Goal: Task Accomplishment & Management: Complete application form

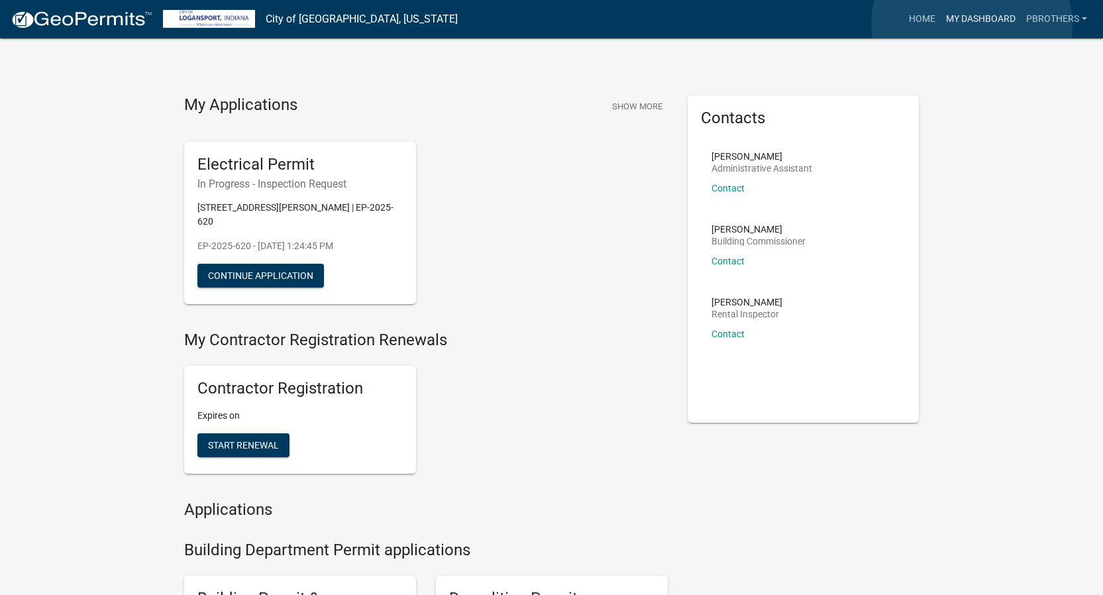
click at [972, 25] on link "My Dashboard" at bounding box center [981, 19] width 80 height 25
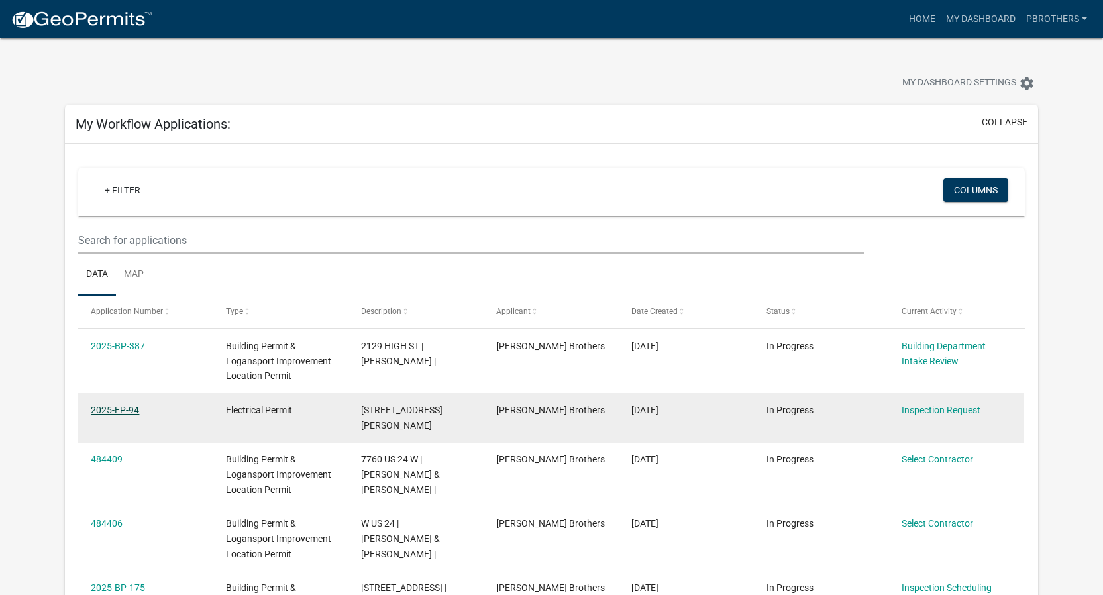
click at [107, 412] on link "2025-EP-94" at bounding box center [115, 410] width 48 height 11
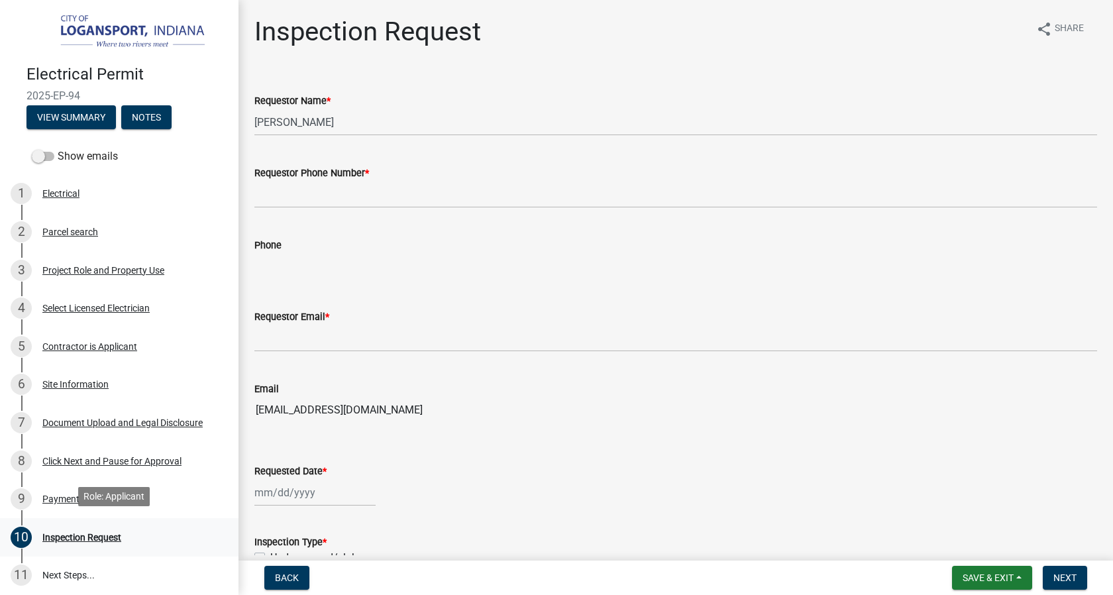
scroll to position [3, 0]
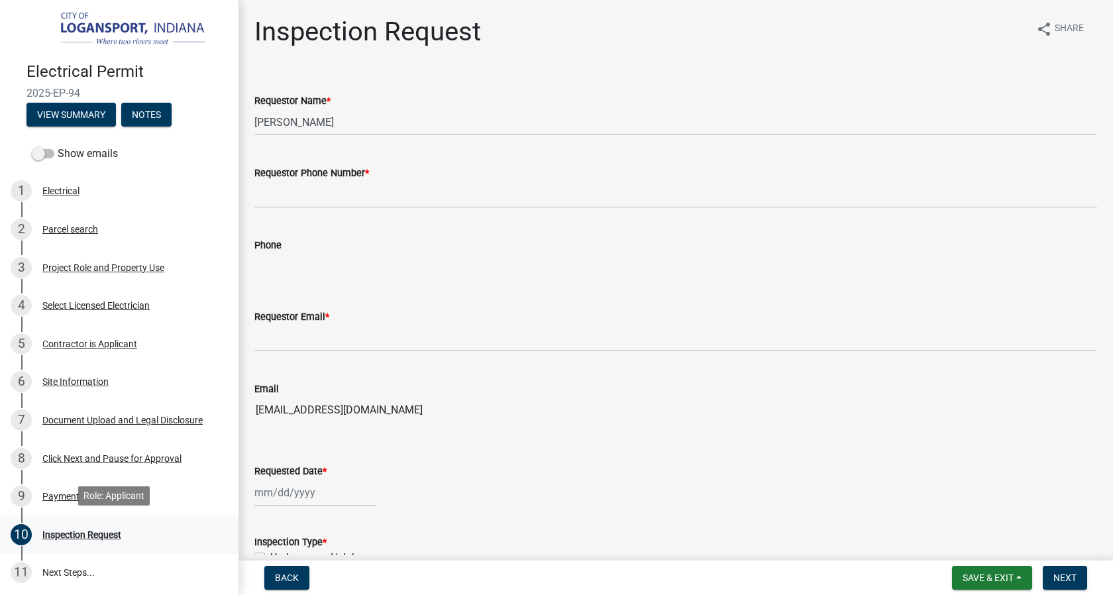
click at [114, 538] on div "10 Inspection Request" at bounding box center [114, 534] width 207 height 21
click at [113, 538] on div "10 Inspection Request" at bounding box center [114, 534] width 207 height 21
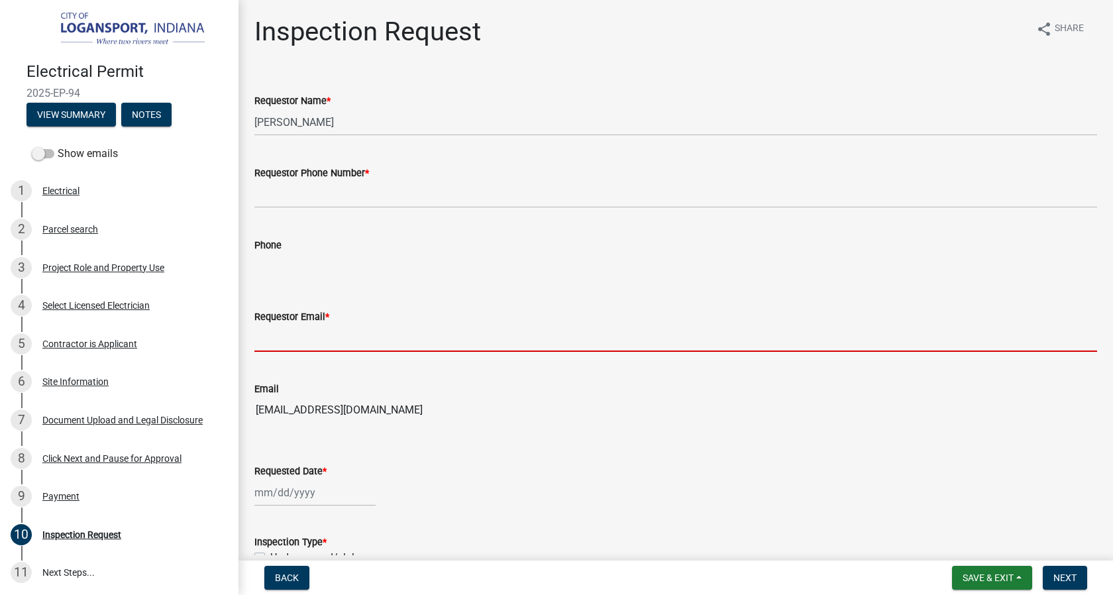
click at [324, 343] on input "Requestor Email *" at bounding box center [675, 338] width 843 height 27
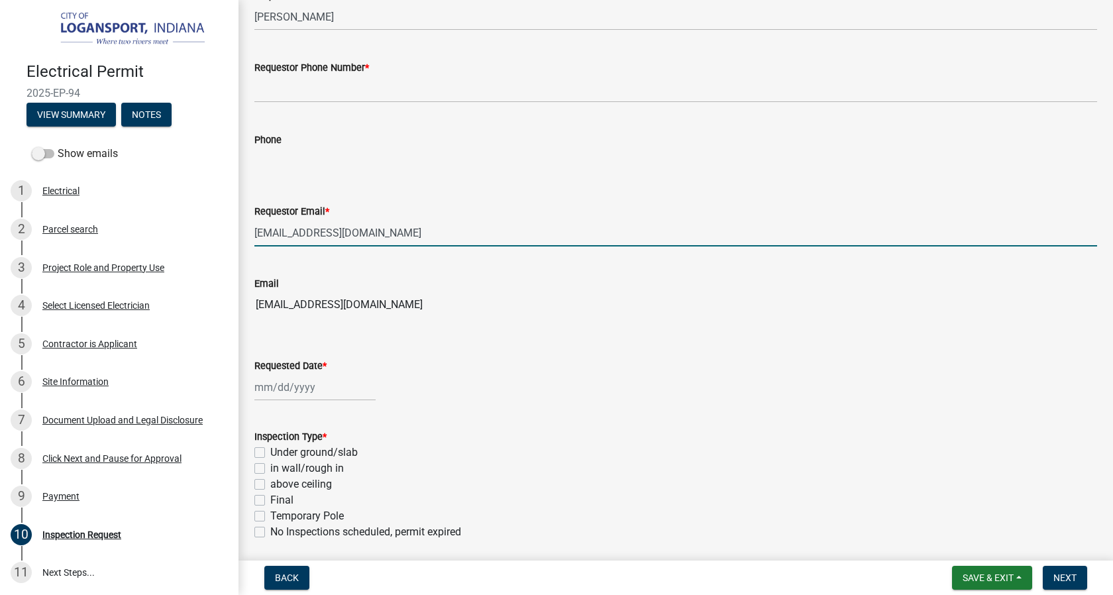
scroll to position [107, 0]
type input "[EMAIL_ADDRESS][DOMAIN_NAME]"
click at [284, 387] on div at bounding box center [314, 385] width 121 height 27
select select "10"
select select "2025"
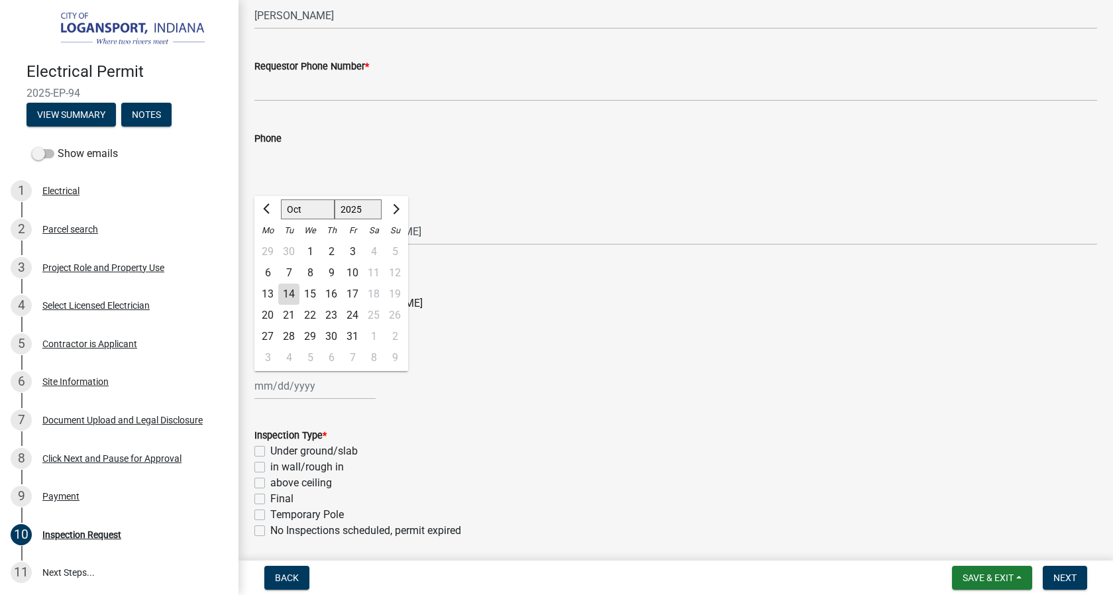
click at [313, 294] on div "15" at bounding box center [309, 294] width 21 height 21
type input "[DATE]"
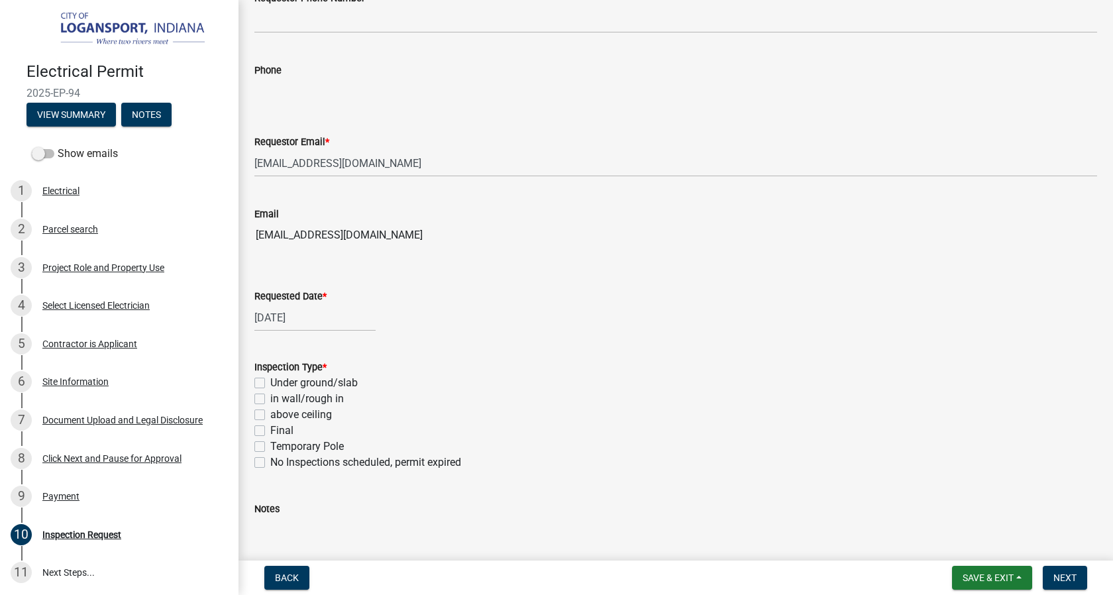
scroll to position [185, 0]
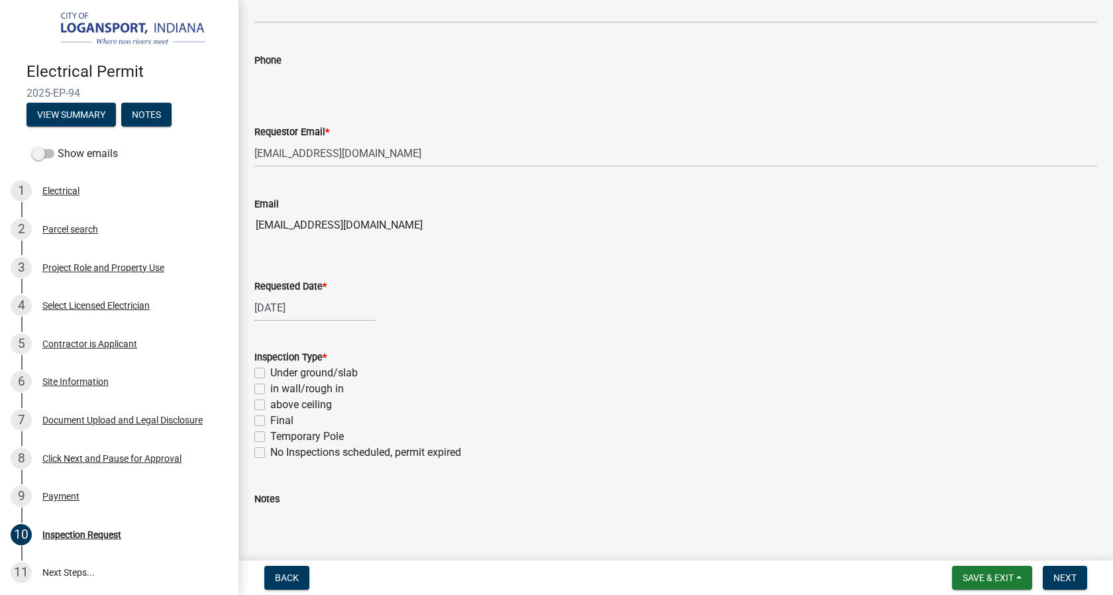
click at [270, 422] on label "Final" at bounding box center [281, 421] width 23 height 16
click at [270, 421] on input "Final" at bounding box center [274, 417] width 9 height 9
checkbox input "true"
checkbox input "false"
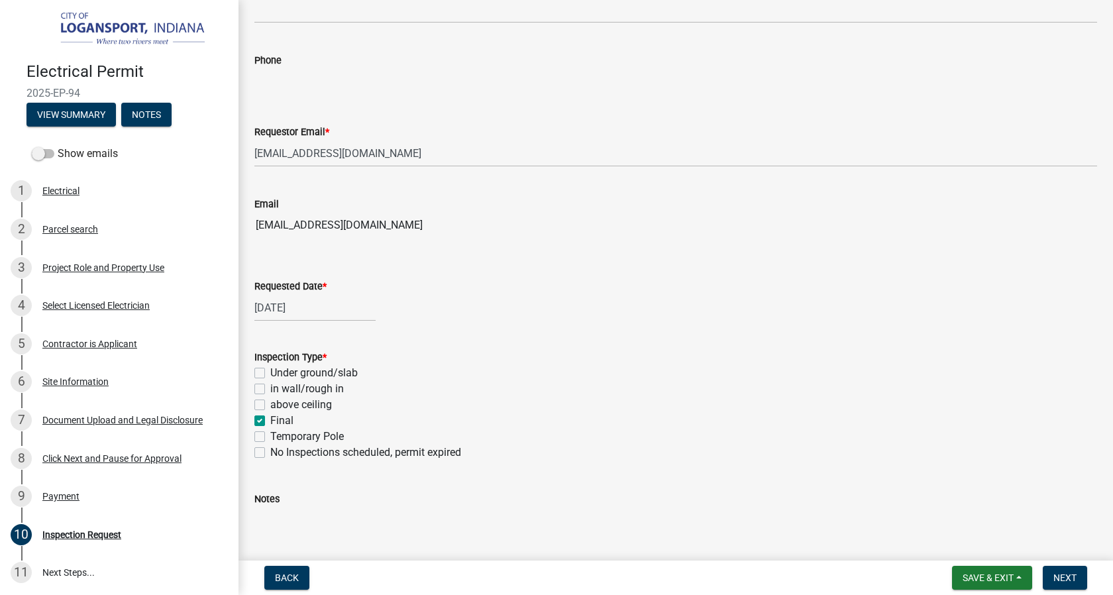
checkbox input "false"
checkbox input "true"
checkbox input "false"
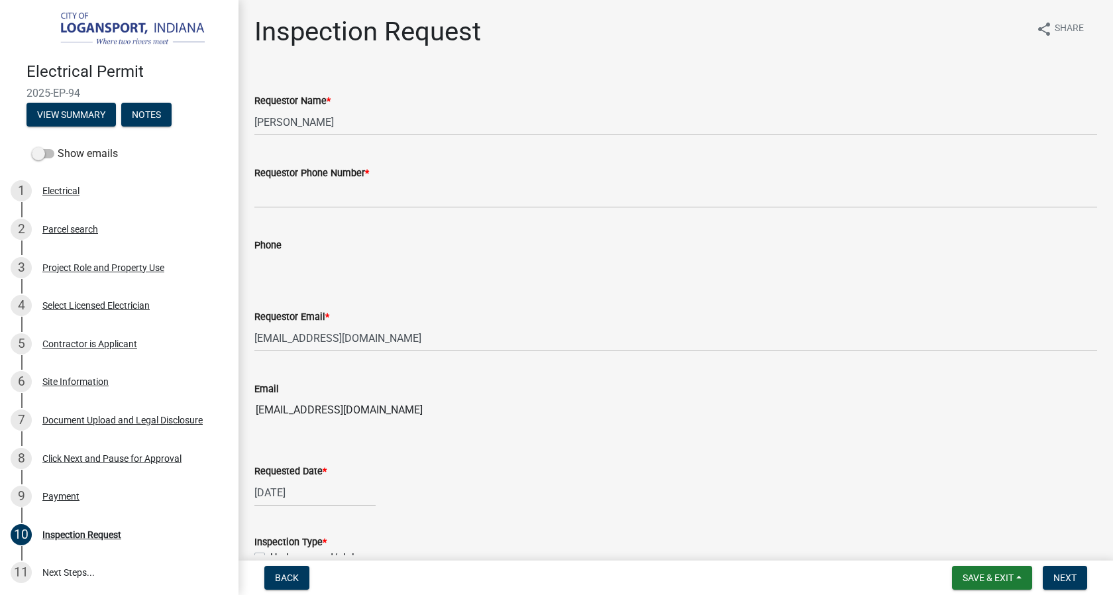
scroll to position [261, 0]
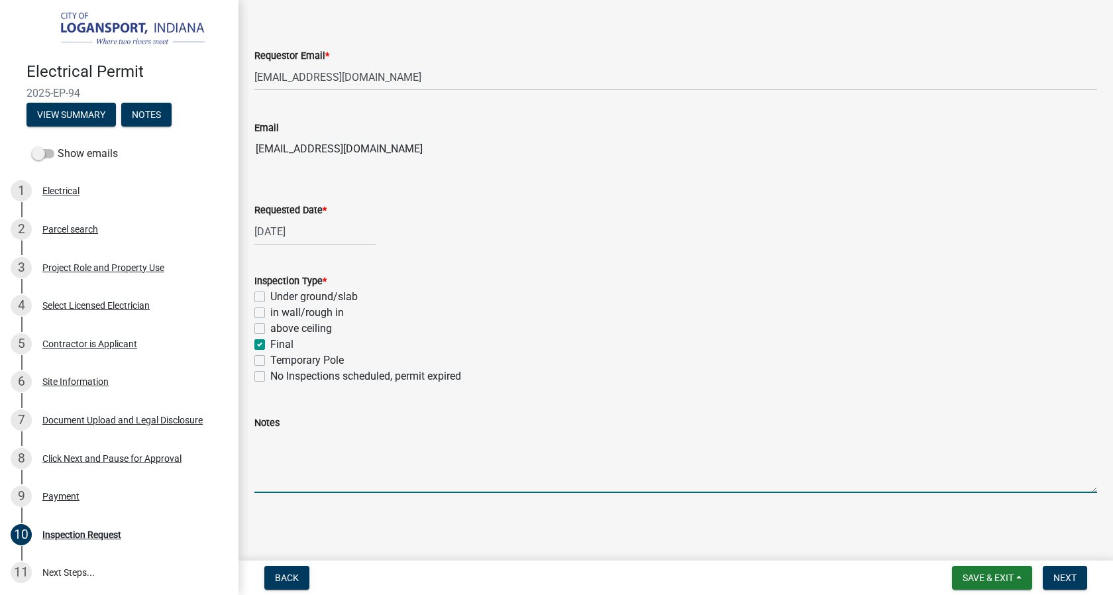
click at [388, 470] on textarea "Notes" at bounding box center [675, 462] width 843 height 62
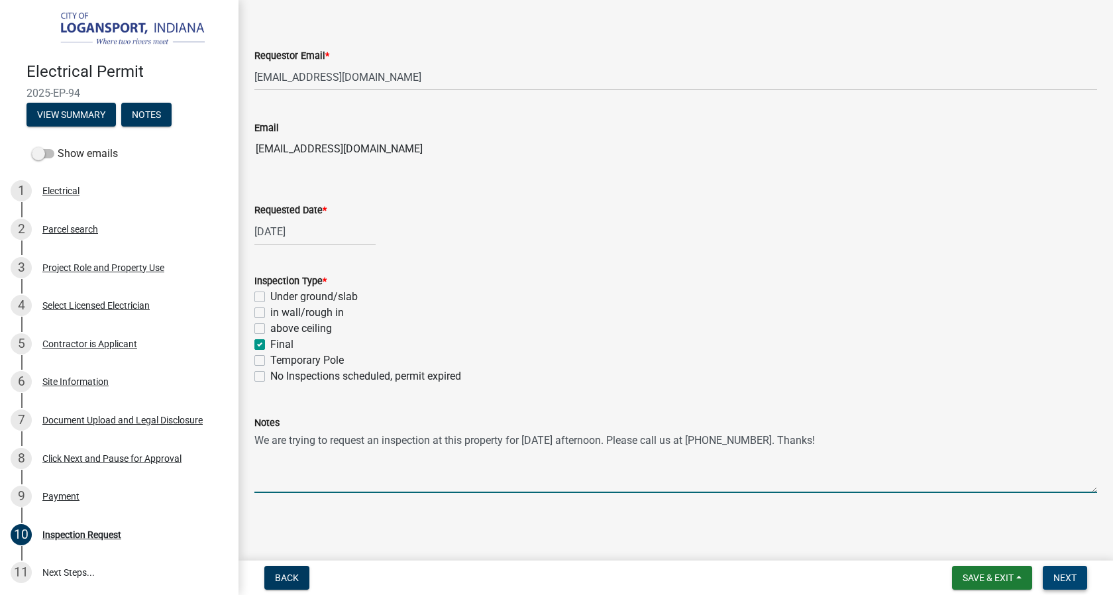
type textarea "We are trying to request an inspection at this property for [DATE] afternoon. P…"
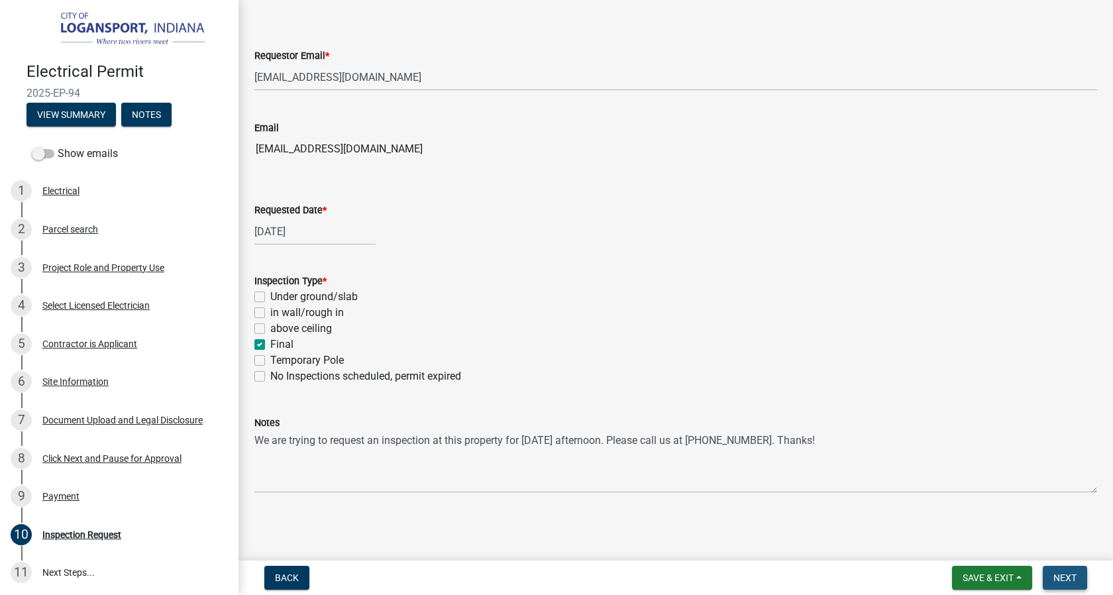
click at [1059, 583] on button "Next" at bounding box center [1065, 578] width 44 height 24
click at [1073, 584] on button "Next" at bounding box center [1065, 578] width 44 height 24
click at [1071, 581] on span "Next" at bounding box center [1064, 577] width 23 height 11
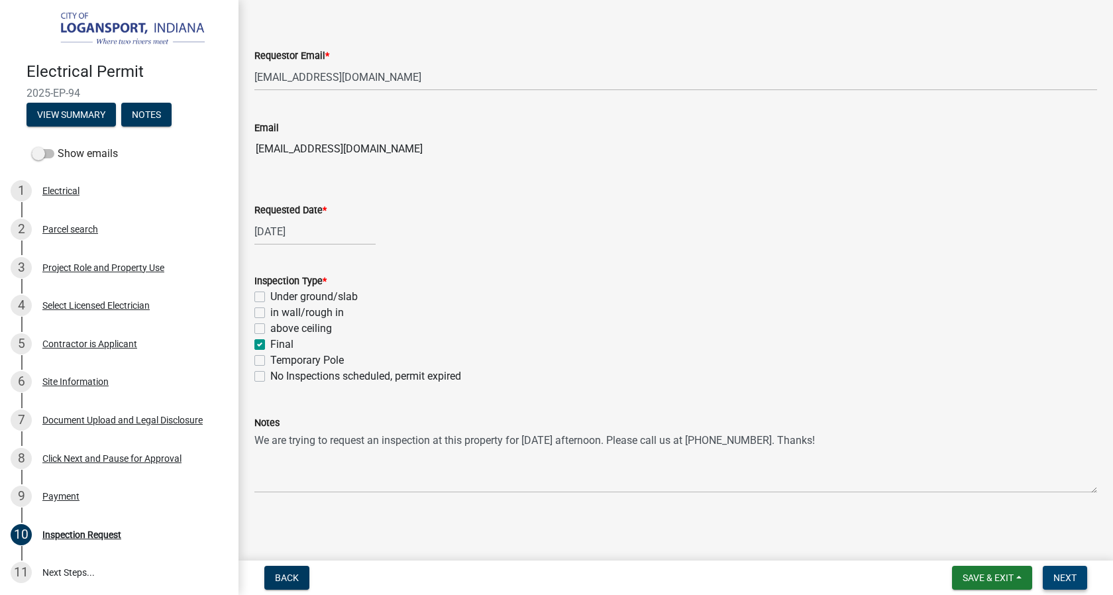
click at [1071, 578] on span "Next" at bounding box center [1064, 577] width 23 height 11
click at [1071, 579] on span "Next" at bounding box center [1064, 577] width 23 height 11
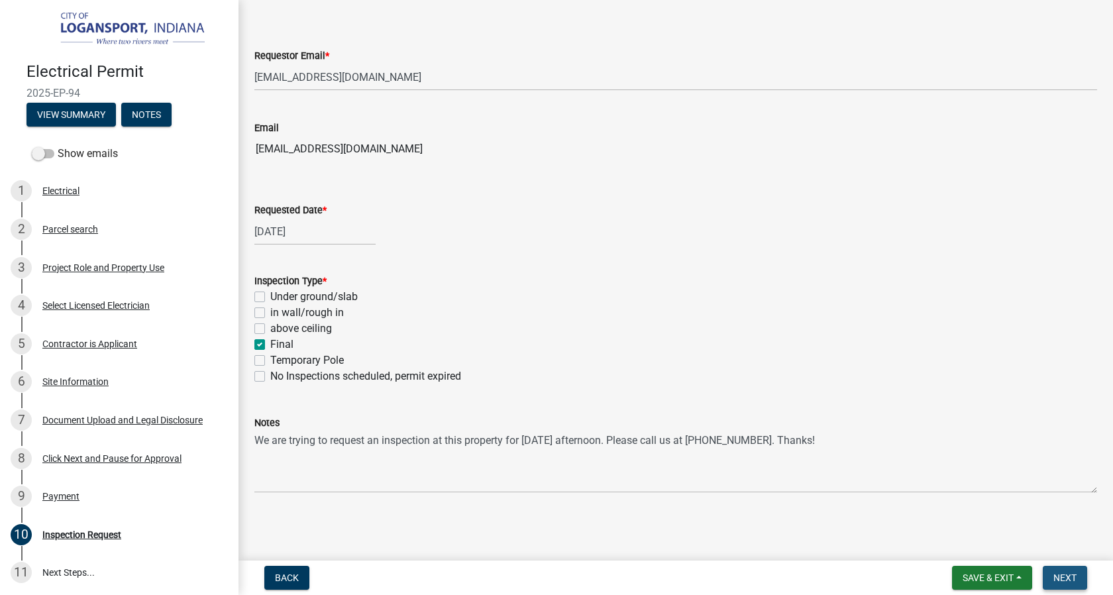
click at [1071, 579] on span "Next" at bounding box center [1064, 577] width 23 height 11
click at [1071, 580] on span "Next" at bounding box center [1064, 577] width 23 height 11
click at [1073, 583] on button "Next" at bounding box center [1065, 578] width 44 height 24
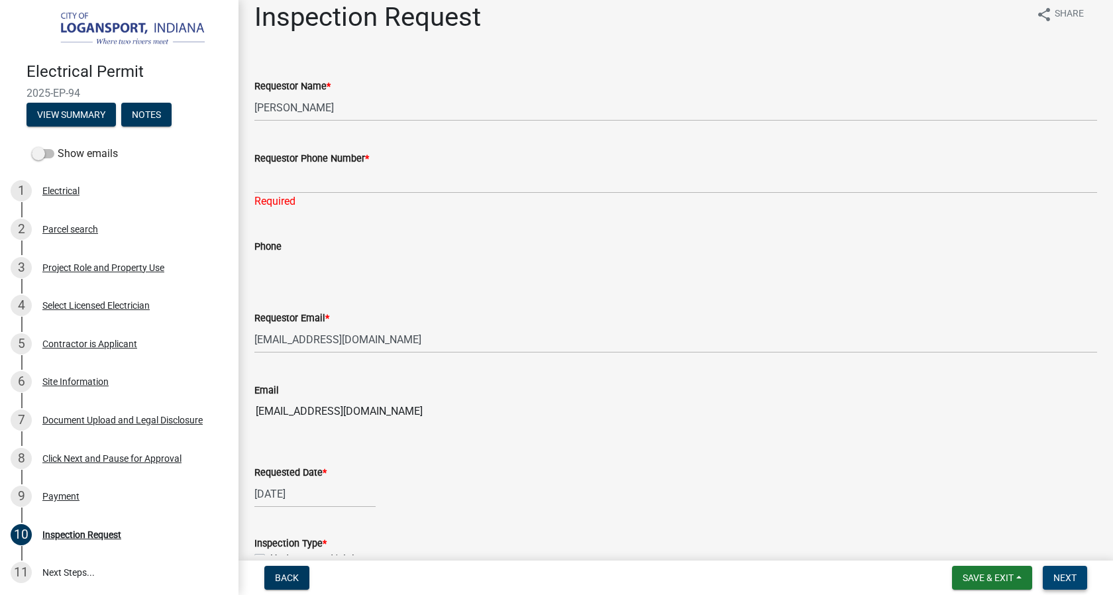
scroll to position [0, 0]
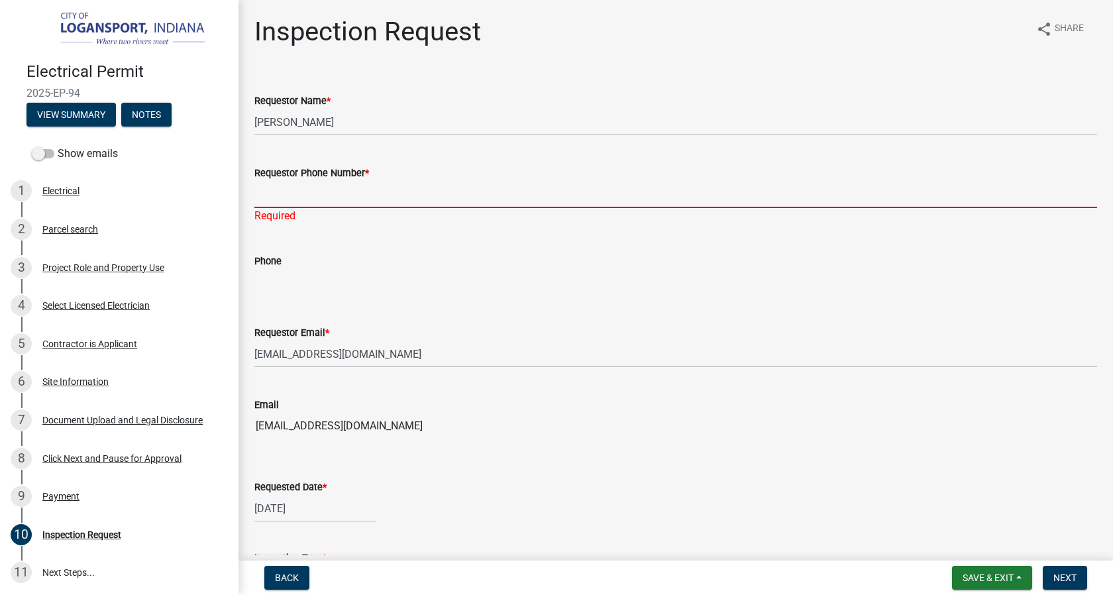
click at [293, 194] on input "Requestor Phone Number *" at bounding box center [675, 194] width 843 height 27
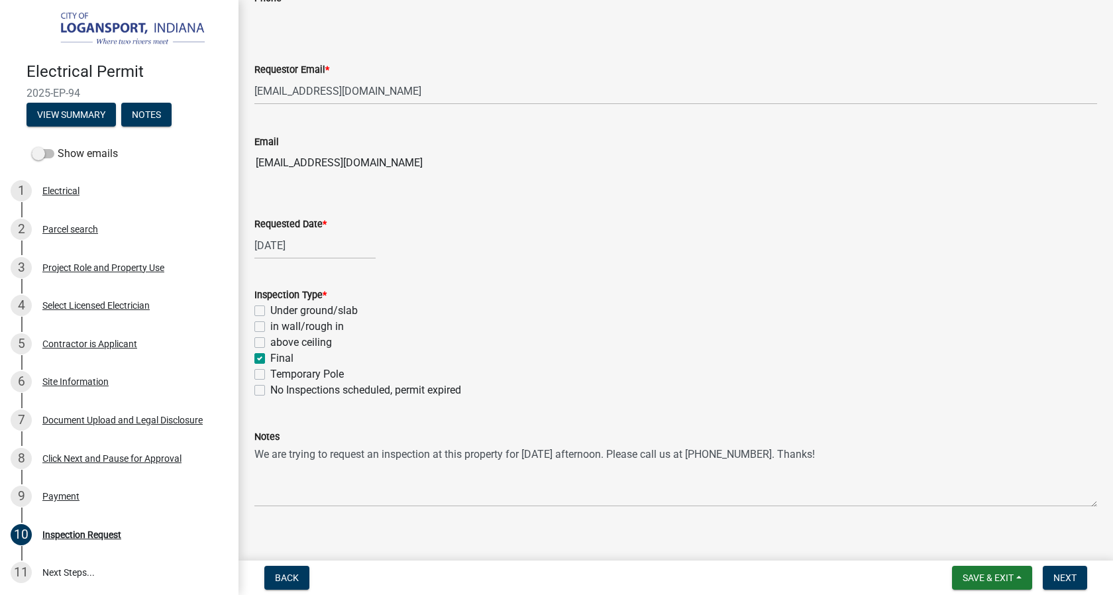
scroll to position [277, 0]
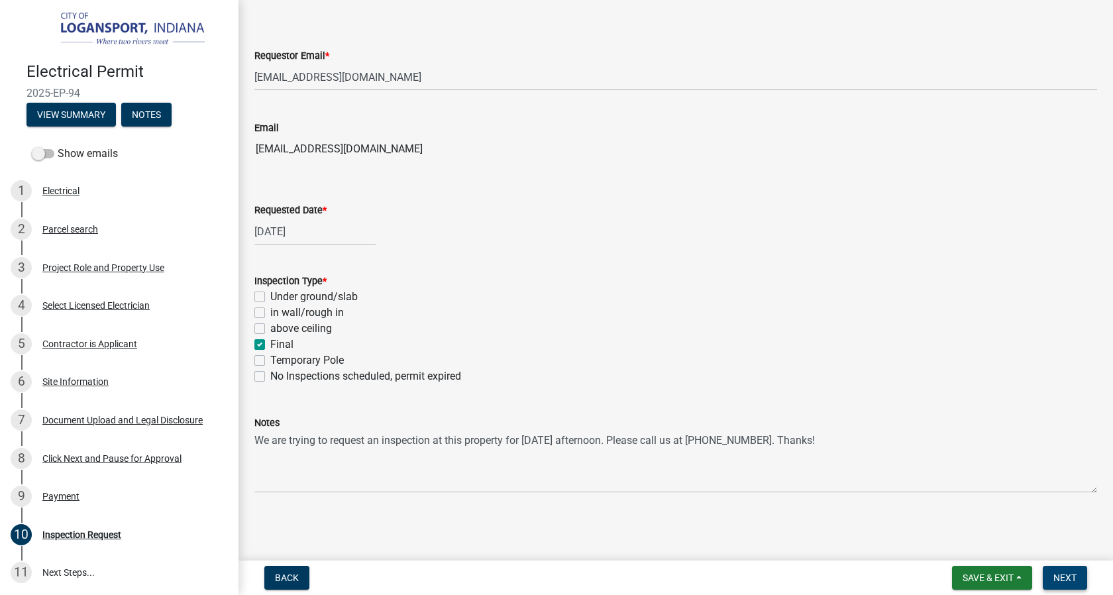
type input "3177321356"
click at [1057, 578] on span "Next" at bounding box center [1064, 577] width 23 height 11
